Goal: Information Seeking & Learning: Learn about a topic

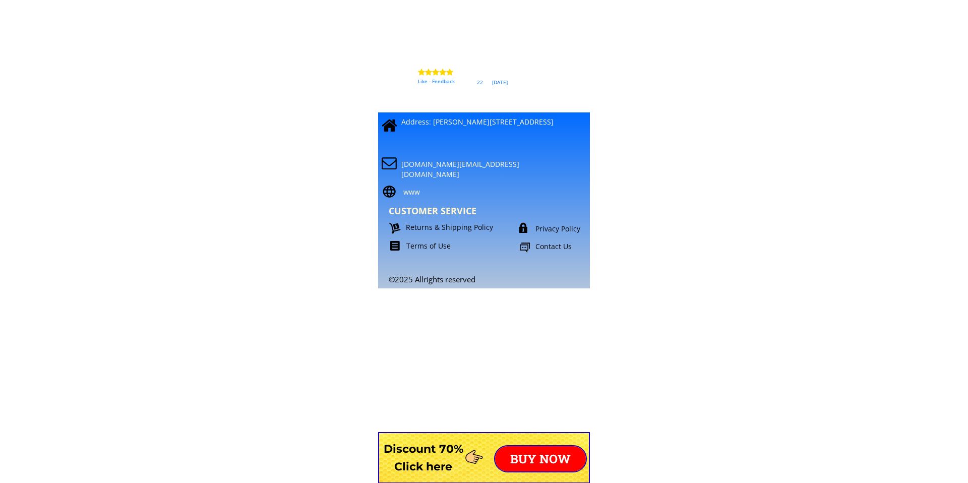
scroll to position [8751, 0]
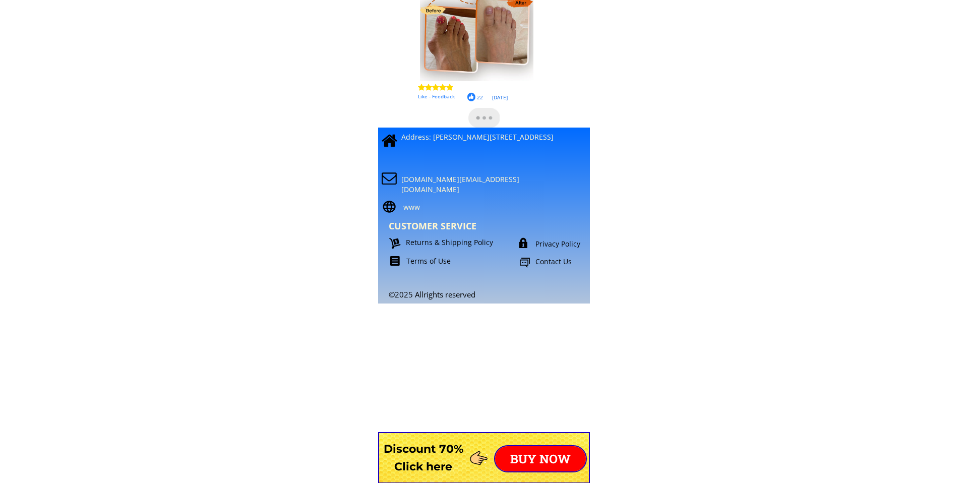
click at [425, 142] on p "Address: [PERSON_NAME][STREET_ADDRESS]" at bounding box center [492, 137] width 183 height 10
click at [543, 248] on p "Privacy Policy" at bounding box center [571, 244] width 71 height 10
click at [545, 246] on p "Privacy Policy" at bounding box center [571, 244] width 71 height 10
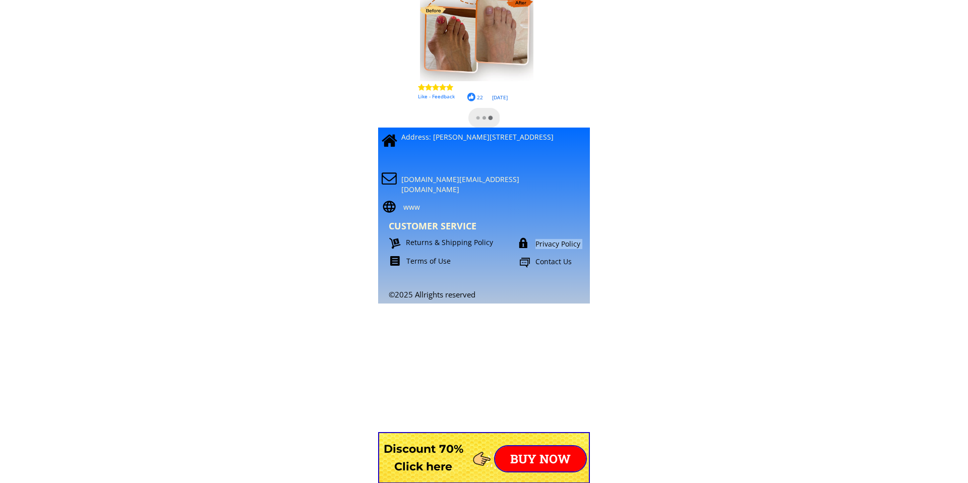
click at [545, 246] on p "Privacy Policy" at bounding box center [571, 244] width 71 height 10
click at [545, 266] on p "Contact Us" at bounding box center [573, 262] width 74 height 10
click at [533, 261] on div "Contact Us" at bounding box center [564, 263] width 91 height 13
click at [523, 261] on div at bounding box center [524, 263] width 11 height 13
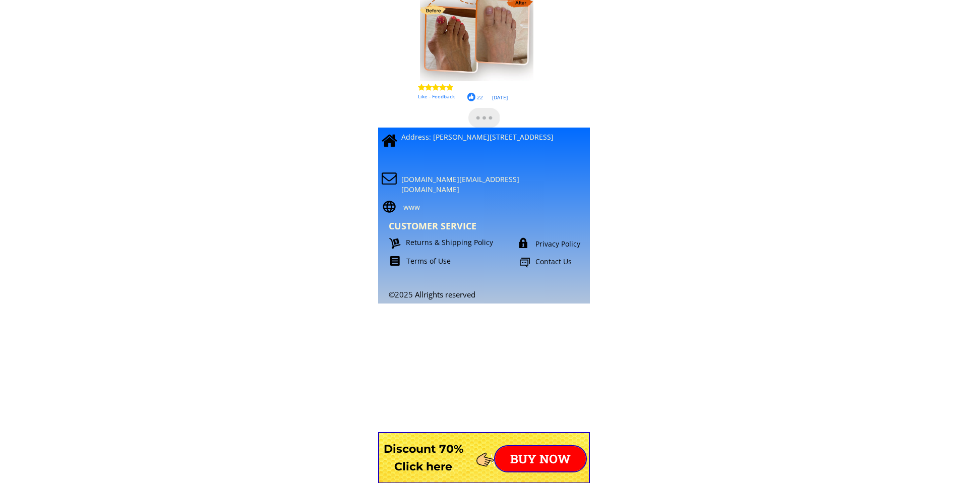
click at [545, 260] on p "Contact Us" at bounding box center [573, 262] width 74 height 10
click at [552, 243] on p "Privacy Policy" at bounding box center [571, 244] width 71 height 10
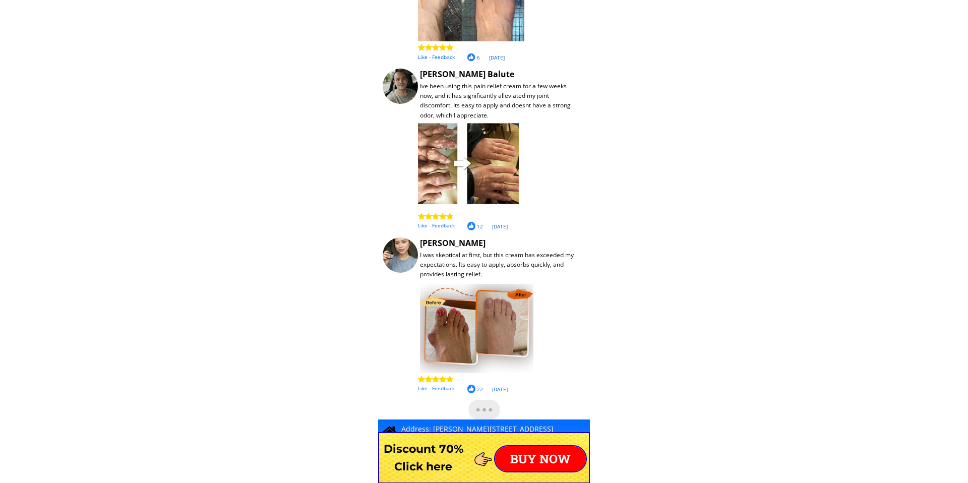
scroll to position [8457, 0]
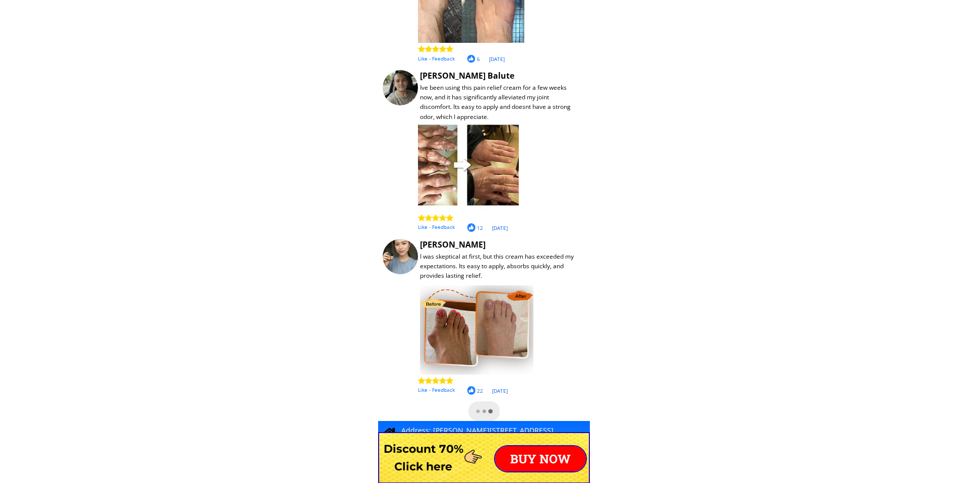
click at [506, 258] on div "I was skeptical at first, but this cream has exceeded my expectations. Its easy…" at bounding box center [500, 266] width 160 height 29
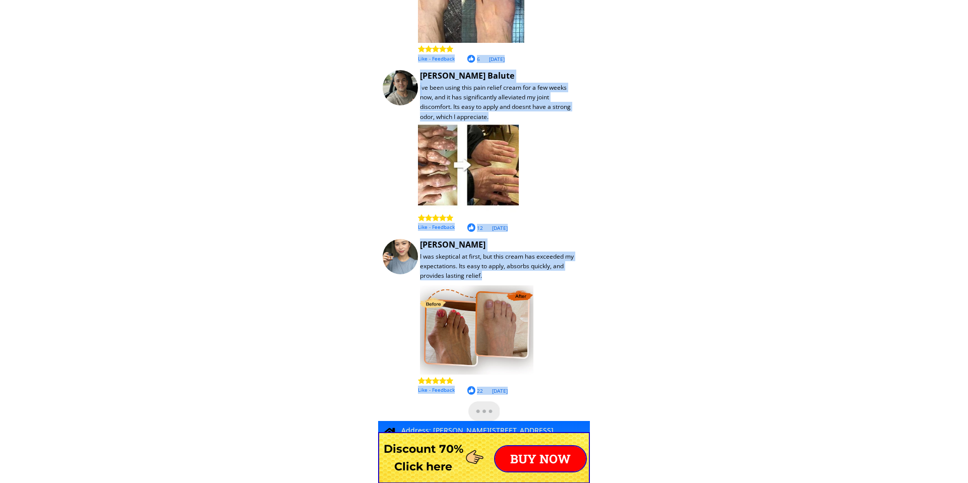
drag, startPoint x: 419, startPoint y: 255, endPoint x: 475, endPoint y: 303, distance: 74.0
click at [475, 304] on div "Customer reviews (30,108) See more > I keep this balm in my gym bag and use it …" at bounding box center [484, 148] width 212 height 545
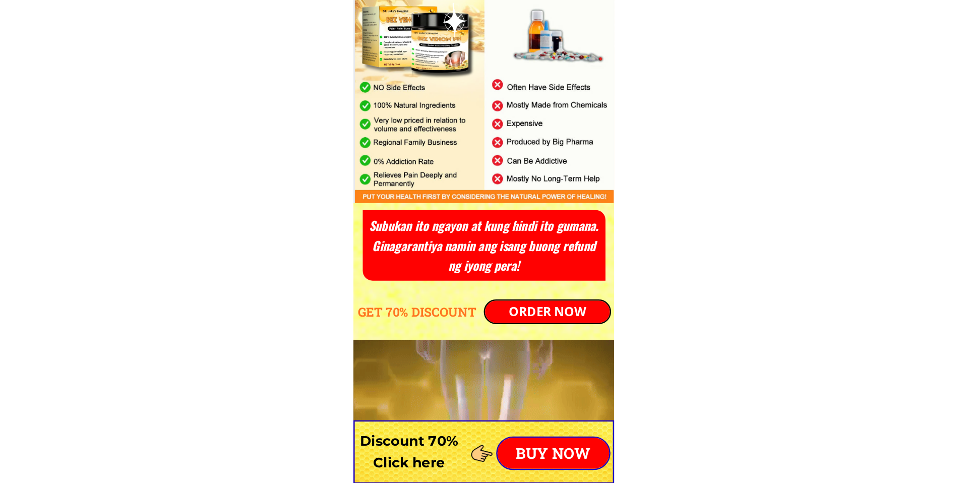
scroll to position [3667, 0]
